Goal: Obtain resource: Obtain resource

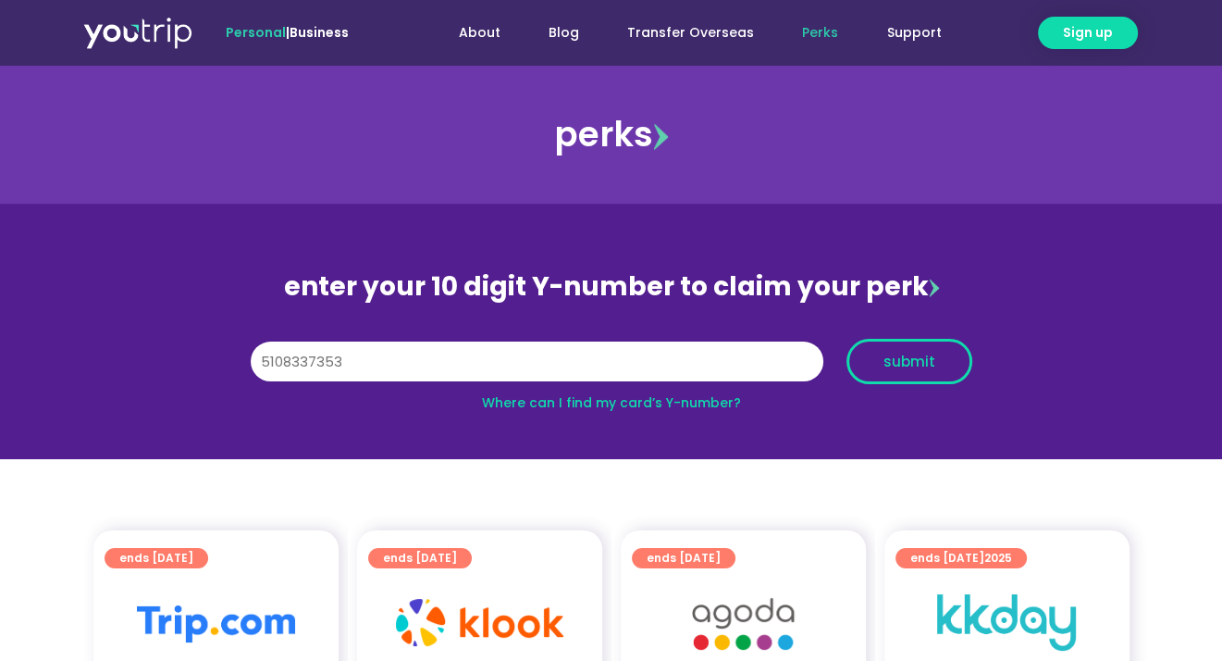
click at [891, 376] on button "submit" at bounding box center [910, 361] width 126 height 45
drag, startPoint x: 269, startPoint y: 360, endPoint x: 246, endPoint y: 359, distance: 23.2
click at [246, 359] on div "Y Number 5108337353" at bounding box center [537, 361] width 596 height 45
type input "8108337353"
click at [954, 338] on div "Y Number 8108337353 submit" at bounding box center [612, 361] width 740 height 64
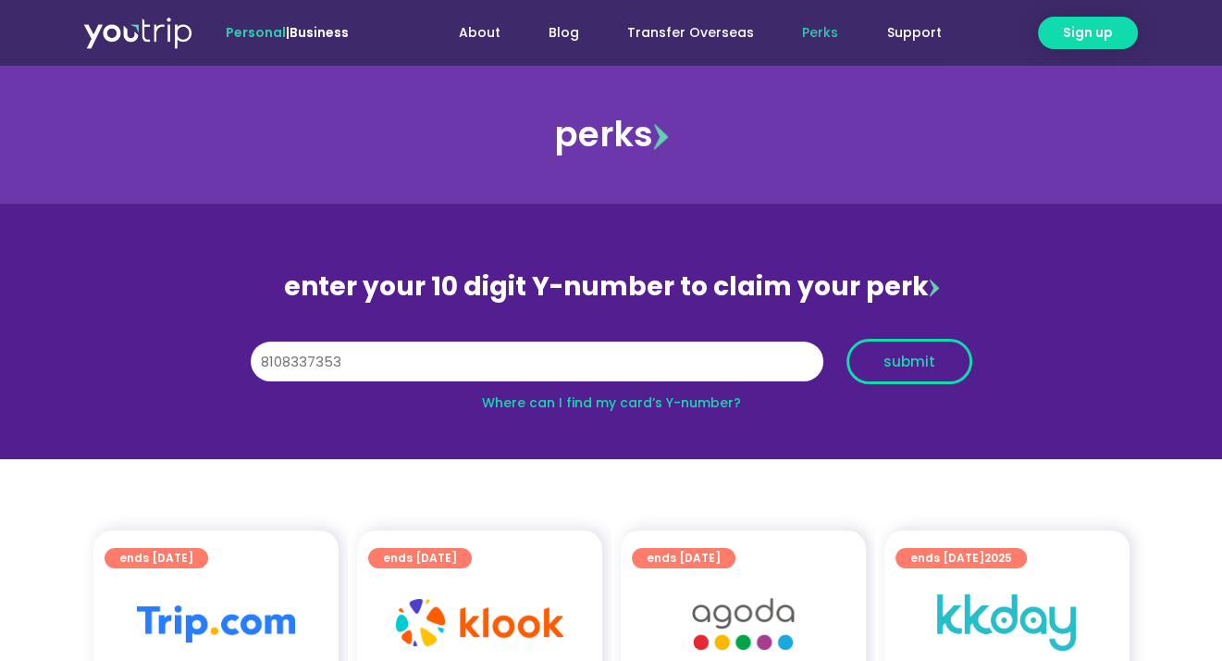
click at [947, 346] on button "submit" at bounding box center [910, 361] width 126 height 45
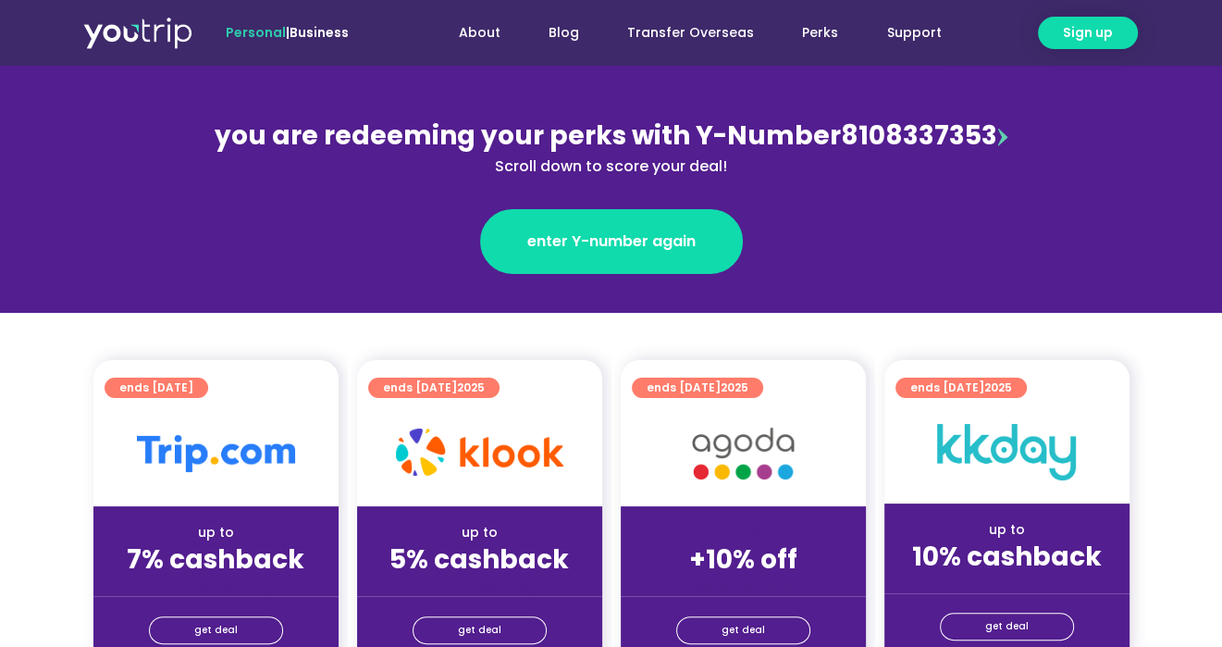
scroll to position [370, 0]
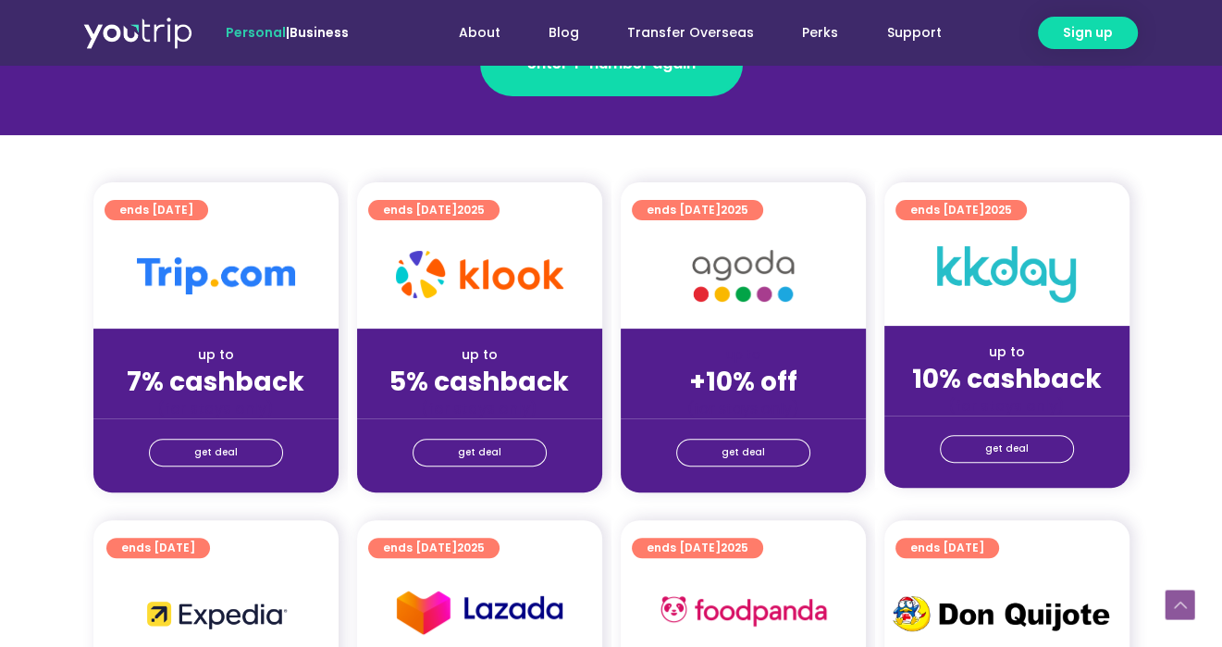
click at [711, 345] on div "up to" at bounding box center [744, 354] width 216 height 19
click at [740, 464] on span "get deal" at bounding box center [743, 453] width 43 height 26
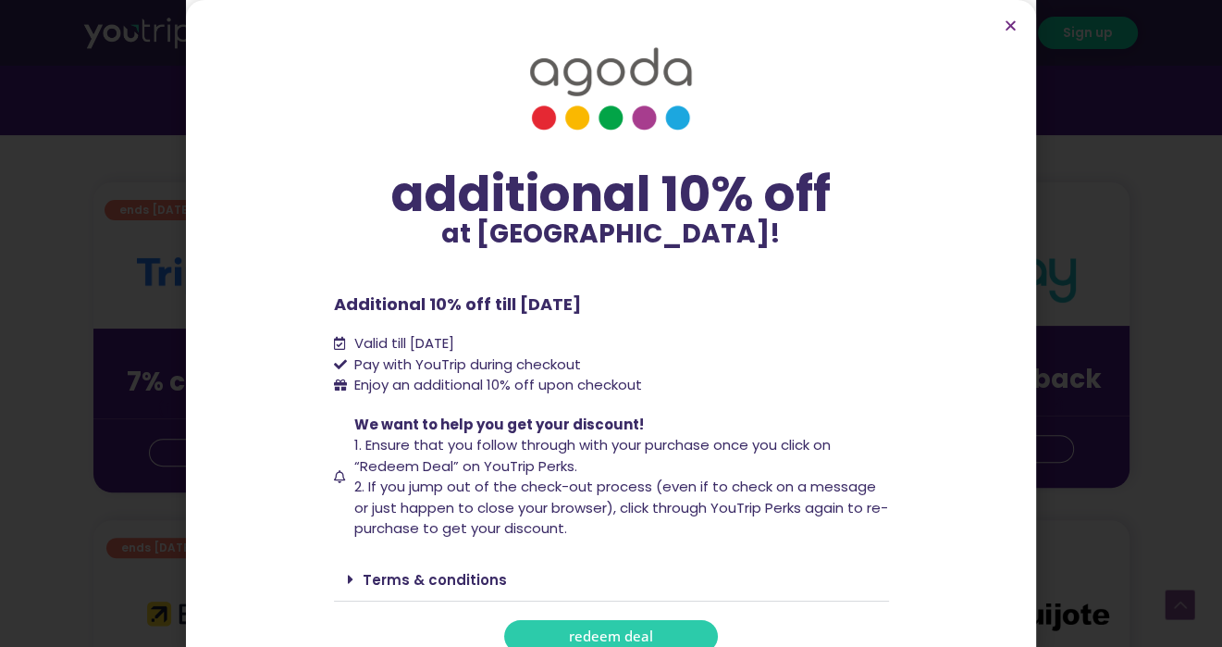
click at [554, 631] on link "redeem deal" at bounding box center [611, 636] width 214 height 32
